Goal: Use online tool/utility: Use online tool/utility

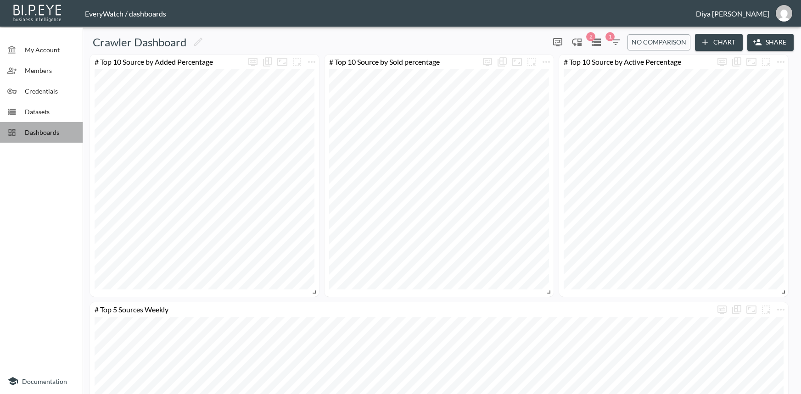
click at [34, 136] on span "Dashboards" at bounding box center [50, 133] width 50 height 10
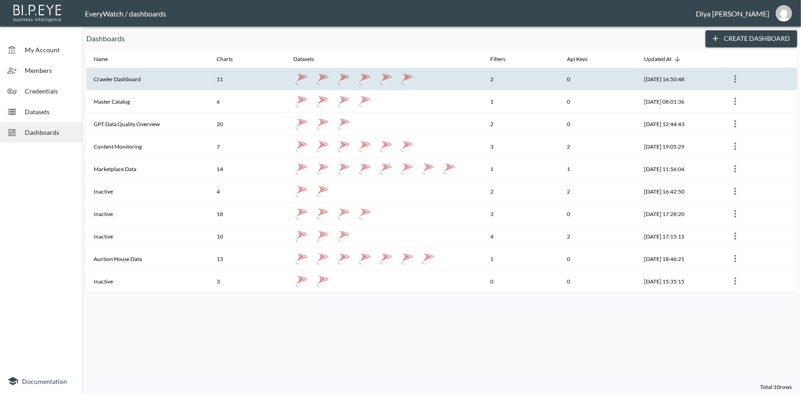
click at [131, 82] on th "Crawler Dashboard" at bounding box center [147, 79] width 123 height 22
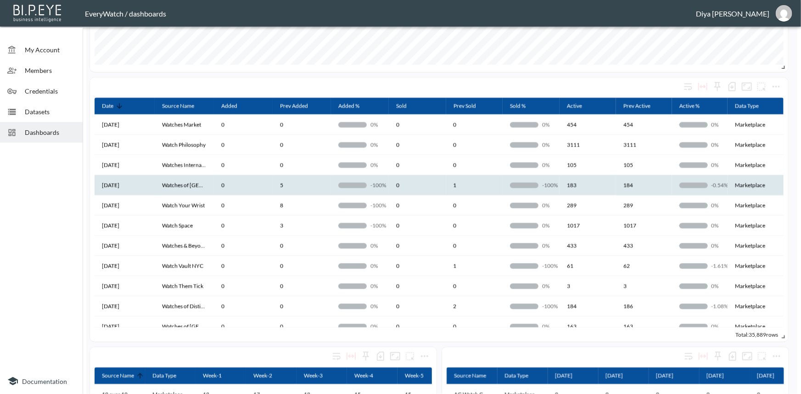
scroll to position [375, 0]
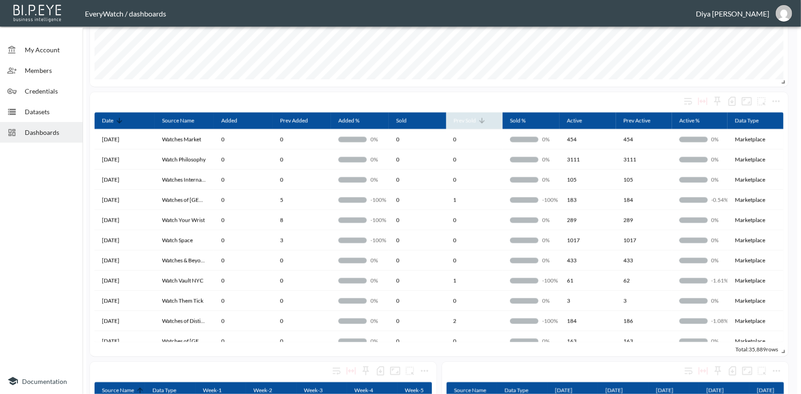
click at [482, 123] on icon at bounding box center [482, 121] width 8 height 8
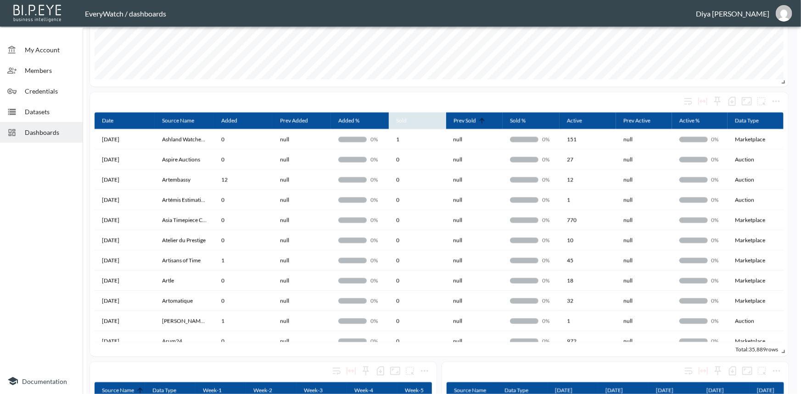
click at [421, 123] on th "Sold" at bounding box center [417, 120] width 57 height 17
click at [414, 123] on icon at bounding box center [412, 121] width 8 height 8
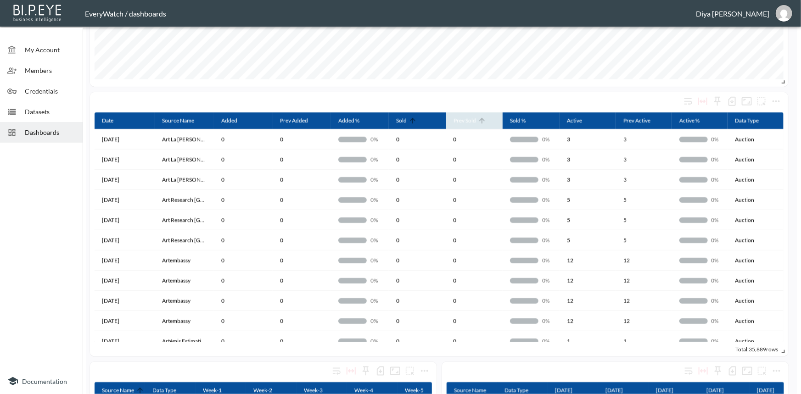
click at [482, 122] on icon at bounding box center [482, 121] width 8 height 8
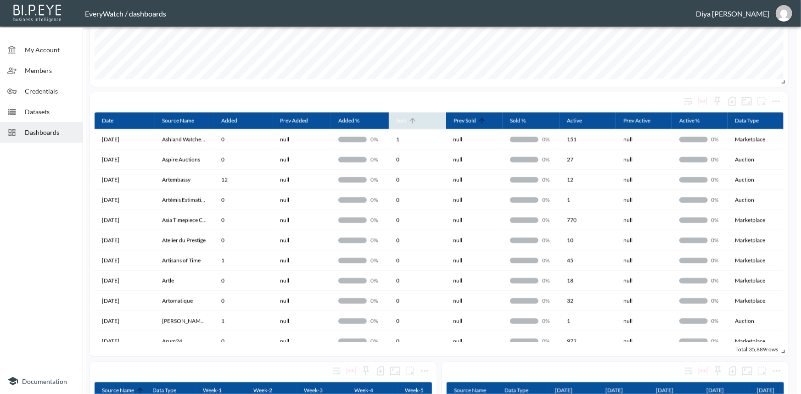
click at [417, 123] on span "Sold" at bounding box center [407, 120] width 22 height 11
click at [414, 121] on icon at bounding box center [412, 121] width 8 height 8
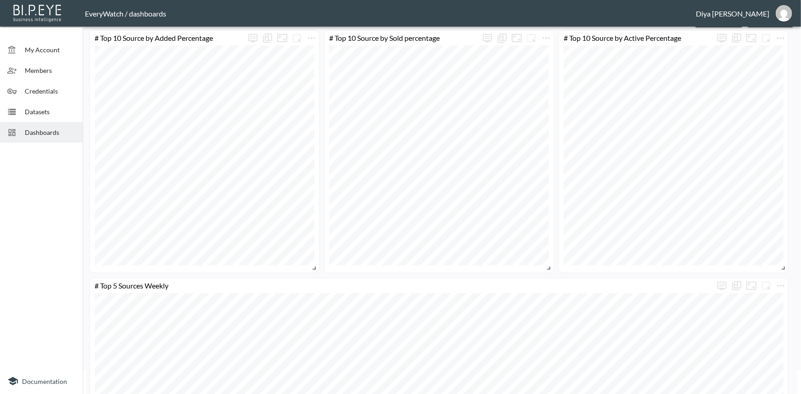
scroll to position [0, 0]
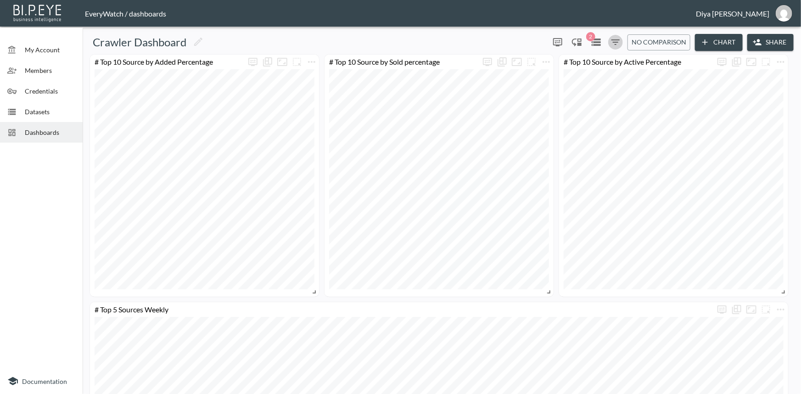
click at [615, 41] on icon "Filters" at bounding box center [615, 42] width 11 height 11
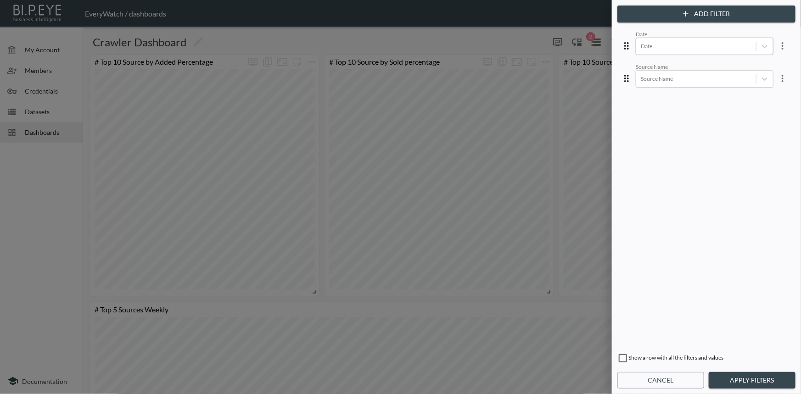
click at [659, 47] on div at bounding box center [696, 46] width 111 height 9
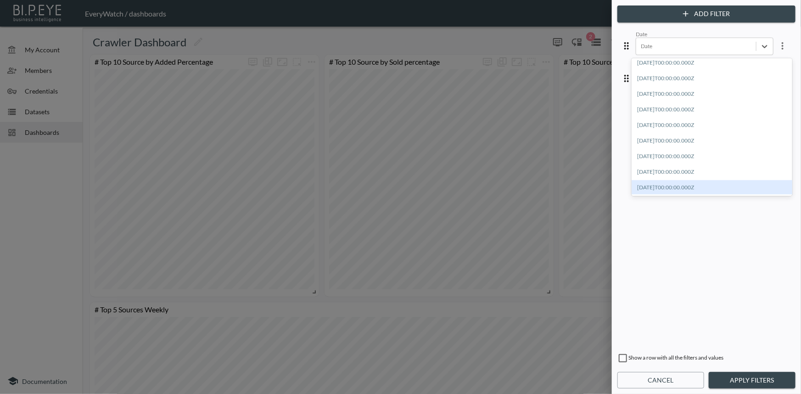
click at [674, 189] on div "[DATE]T00:00:00.000Z" at bounding box center [712, 187] width 161 height 14
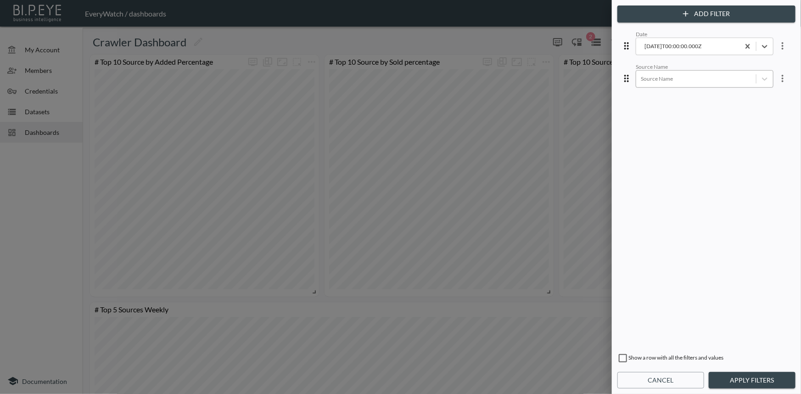
click at [663, 79] on div at bounding box center [696, 78] width 111 height 9
click at [789, 69] on div "Date [DATE]T00:00:00.000Z Source Name Source Name" at bounding box center [706, 188] width 174 height 318
click at [735, 378] on button "Apply Filters" at bounding box center [752, 380] width 87 height 17
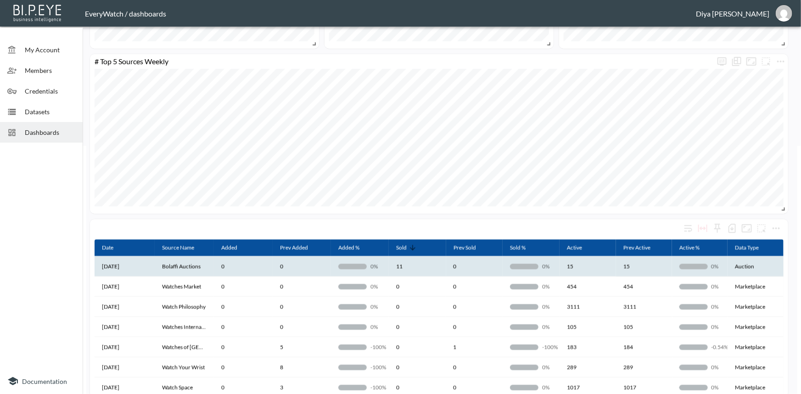
scroll to position [208, 0]
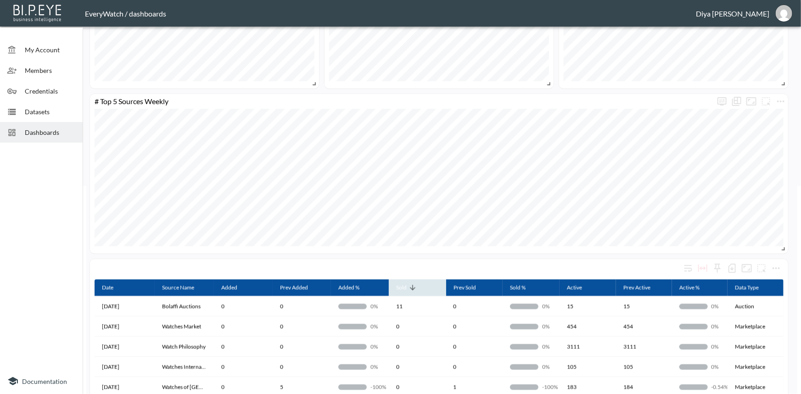
click at [411, 288] on icon at bounding box center [413, 288] width 6 height 6
click at [413, 288] on icon at bounding box center [412, 288] width 8 height 8
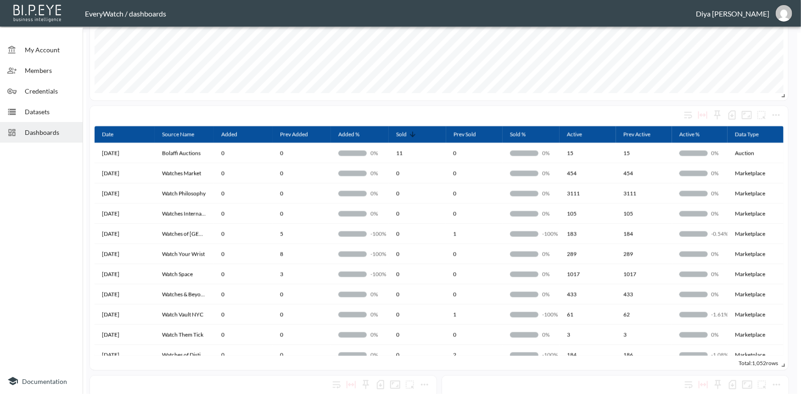
scroll to position [375, 0]
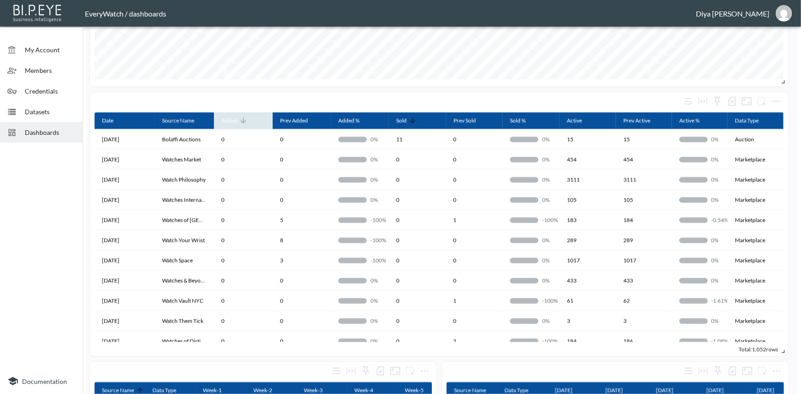
click at [241, 123] on icon at bounding box center [243, 121] width 8 height 8
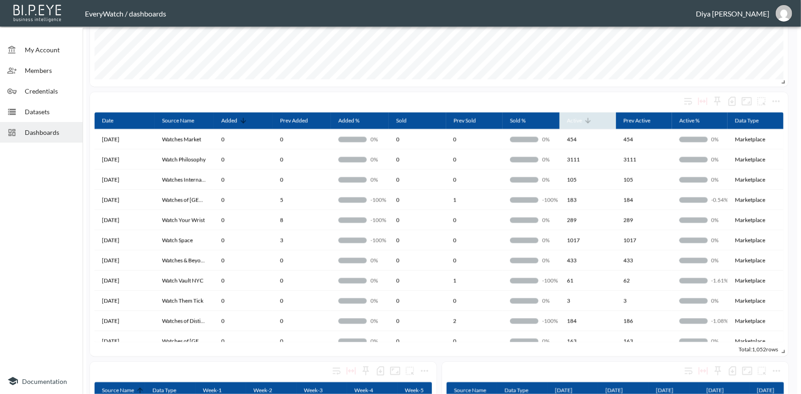
click at [588, 120] on icon at bounding box center [588, 121] width 8 height 8
click at [588, 120] on icon at bounding box center [588, 121] width 6 height 6
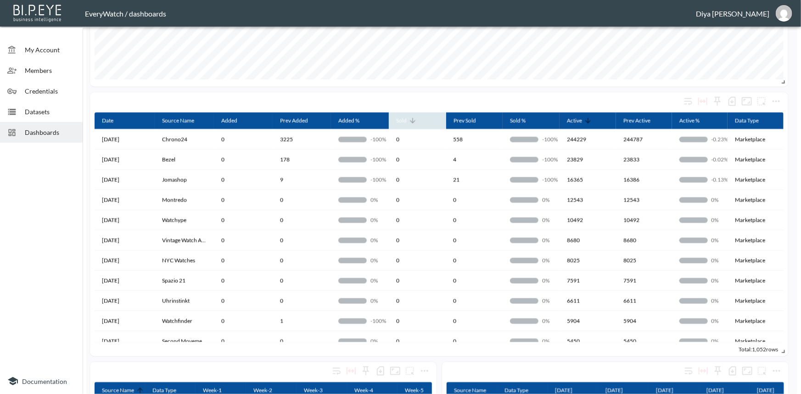
click at [414, 124] on icon at bounding box center [412, 121] width 8 height 8
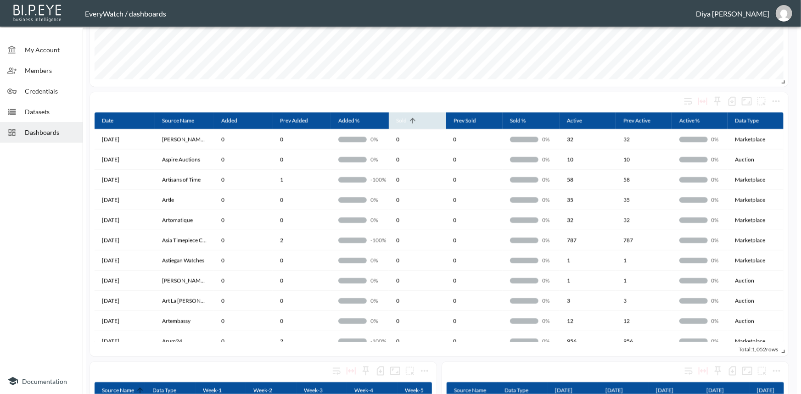
click at [410, 124] on icon at bounding box center [412, 121] width 8 height 8
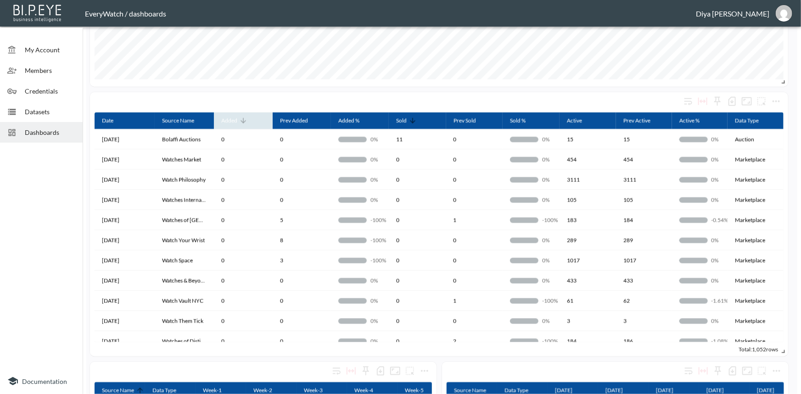
click at [241, 121] on icon at bounding box center [244, 121] width 6 height 6
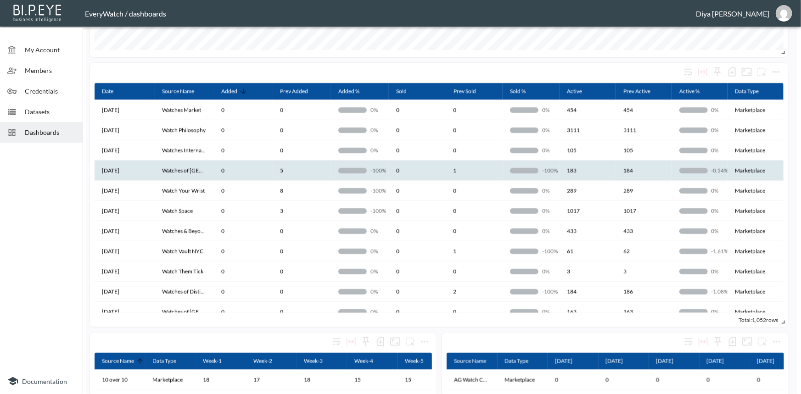
scroll to position [334, 0]
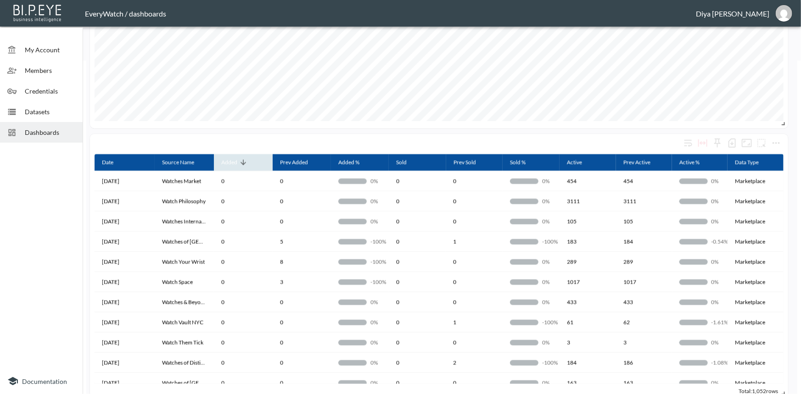
click at [245, 164] on icon at bounding box center [243, 162] width 8 height 8
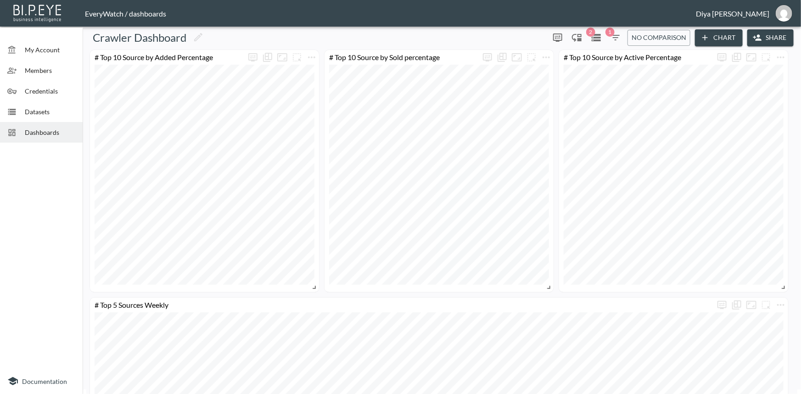
scroll to position [0, 0]
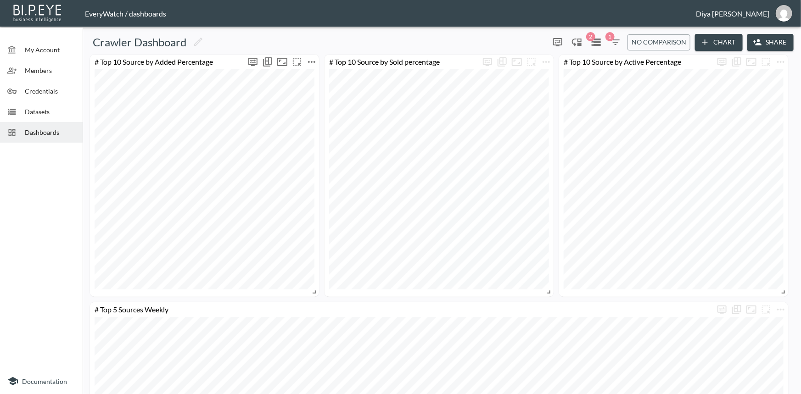
click at [313, 62] on icon "more" at bounding box center [311, 61] width 11 height 11
click at [312, 149] on li "Go To Dataset" at bounding box center [311, 142] width 72 height 17
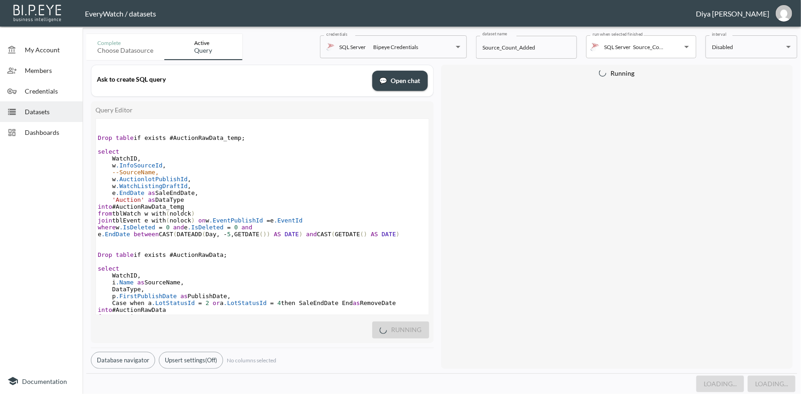
click at [190, 212] on pre "from tblWatch w with ( nolock )" at bounding box center [262, 213] width 333 height 7
type textarea "Drop table if exists #AuctionRawData_temp; select WatchID, w.InfoSourceId, --So…"
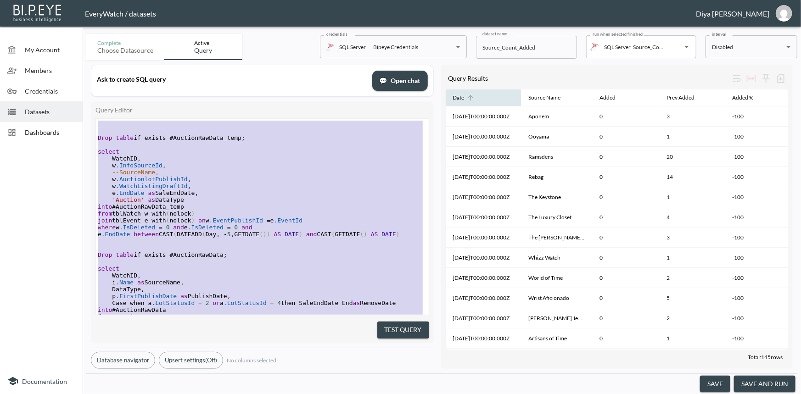
click at [468, 99] on icon at bounding box center [470, 98] width 8 height 8
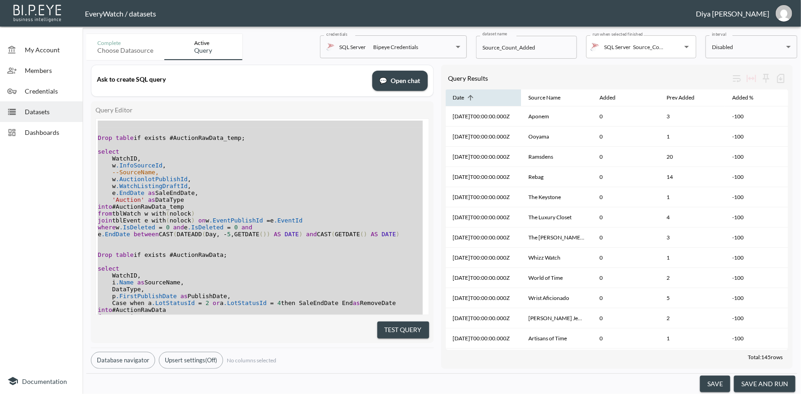
click at [468, 99] on icon at bounding box center [470, 98] width 8 height 8
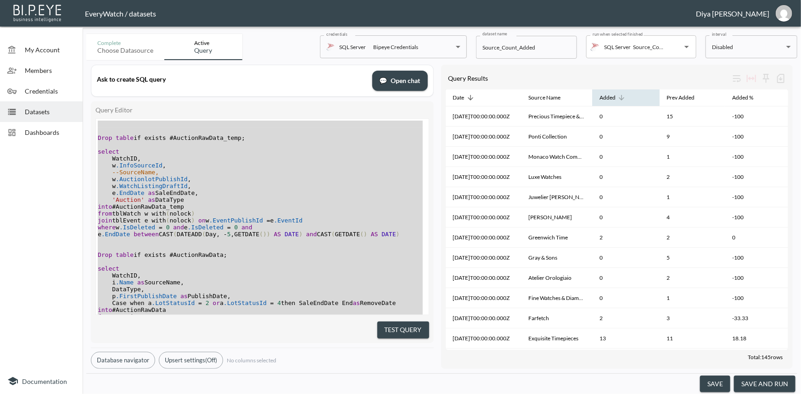
click at [621, 98] on icon at bounding box center [621, 98] width 8 height 8
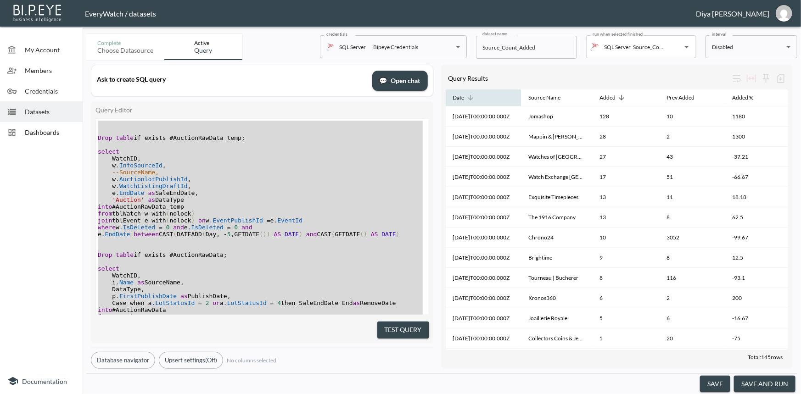
click at [473, 97] on icon at bounding box center [470, 98] width 8 height 8
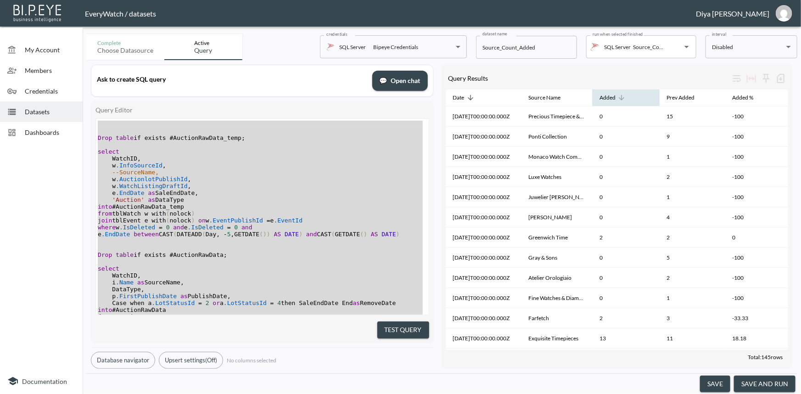
click at [617, 98] on icon at bounding box center [621, 98] width 8 height 8
click at [619, 97] on icon at bounding box center [621, 98] width 8 height 8
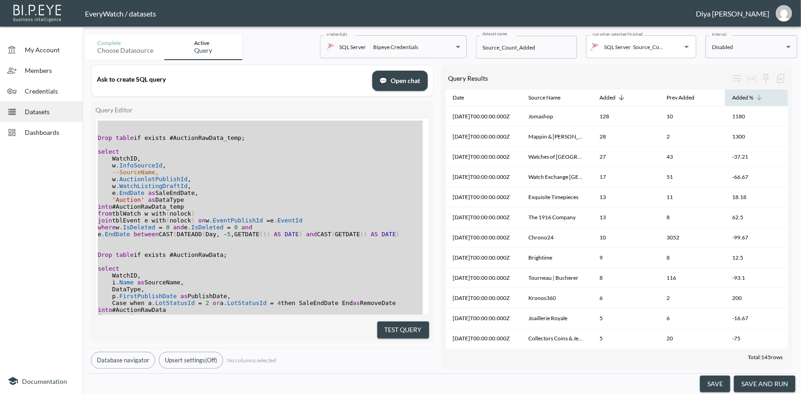
click at [759, 97] on icon at bounding box center [759, 98] width 8 height 8
click at [408, 330] on button "Test Query" at bounding box center [403, 330] width 52 height 17
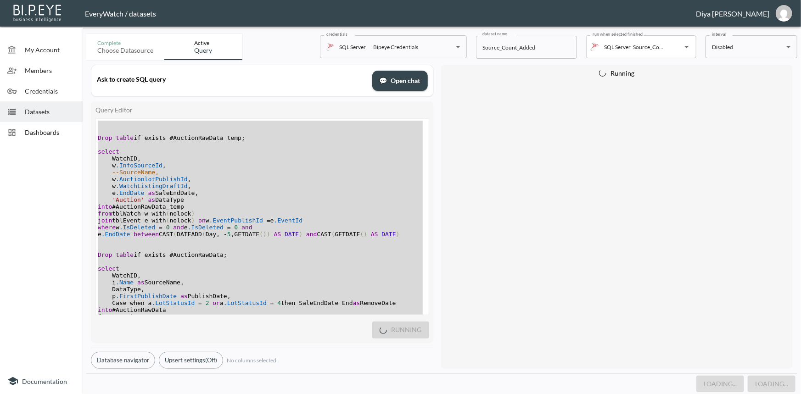
click at [341, 243] on pre "​" at bounding box center [262, 241] width 333 height 7
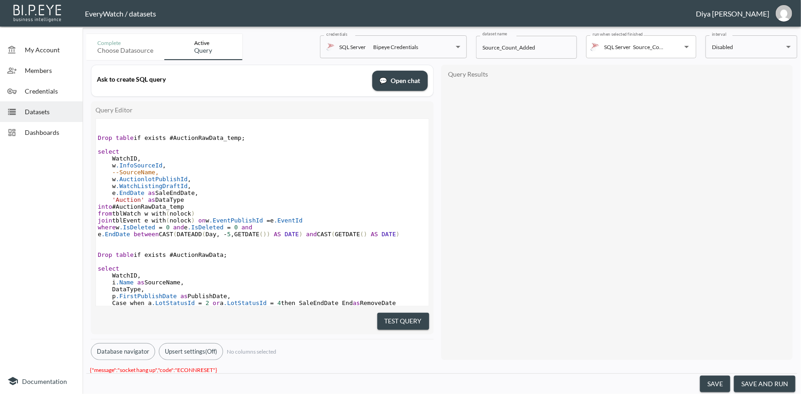
click at [328, 196] on pre "e .EndDate as SaleEndDate ," at bounding box center [262, 193] width 333 height 7
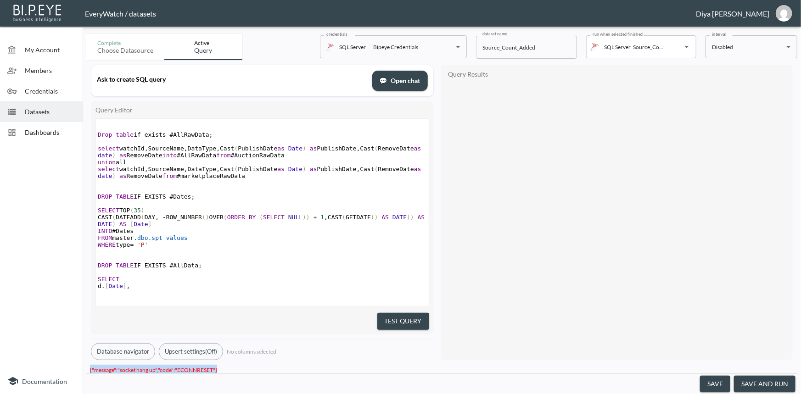
drag, startPoint x: 215, startPoint y: 363, endPoint x: 87, endPoint y: 364, distance: 128.1
click at [87, 365] on div "{"message":"socket hang up","code":"ECONNRESET"}" at bounding box center [441, 369] width 711 height 9
copy span "{"message":"socket hang up","code":"ECONNRESET"}"
